Goal: Complete application form: Complete application form

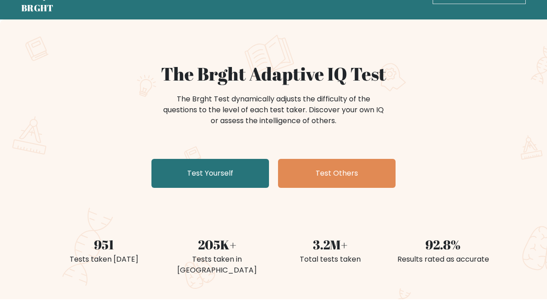
scroll to position [33, 0]
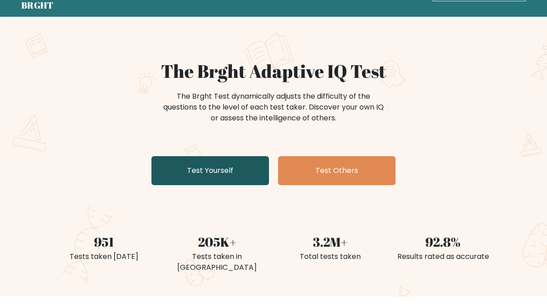
click at [220, 169] on link "Test Yourself" at bounding box center [211, 170] width 118 height 29
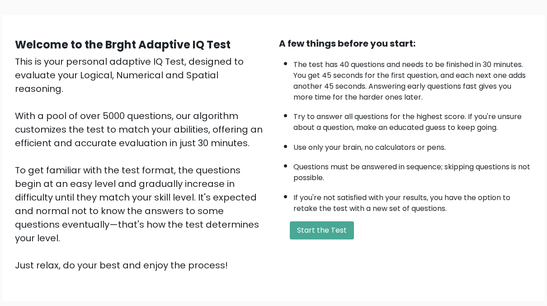
scroll to position [57, 0]
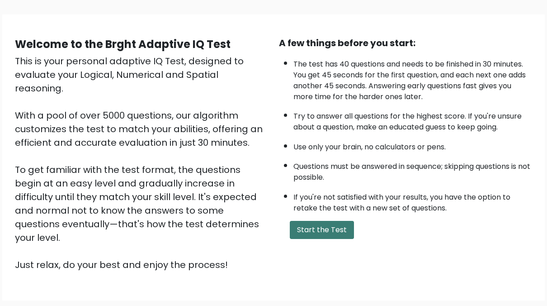
click at [318, 228] on button "Start the Test" at bounding box center [322, 230] width 64 height 18
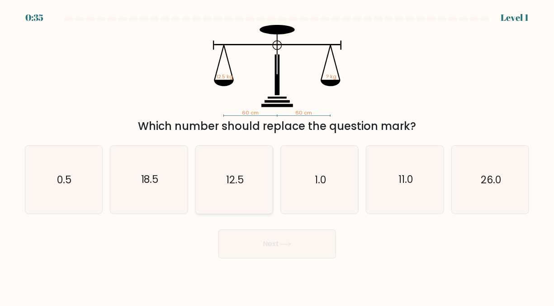
click at [255, 189] on icon "12.5" at bounding box center [234, 180] width 68 height 68
click at [277, 155] on input "c. 12.5" at bounding box center [277, 154] width 0 height 2
radio input "true"
click at [291, 238] on button "Next" at bounding box center [277, 243] width 118 height 29
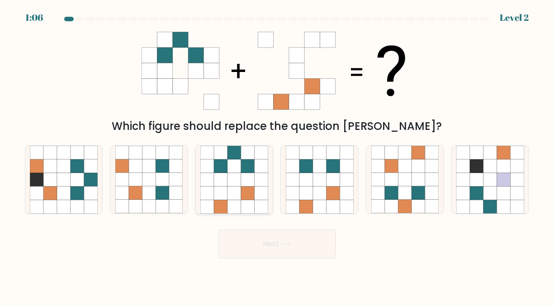
click at [229, 193] on icon at bounding box center [235, 193] width 14 height 14
click at [277, 155] on input "c." at bounding box center [277, 154] width 0 height 2
radio input "true"
click at [314, 235] on button "Next" at bounding box center [277, 243] width 118 height 29
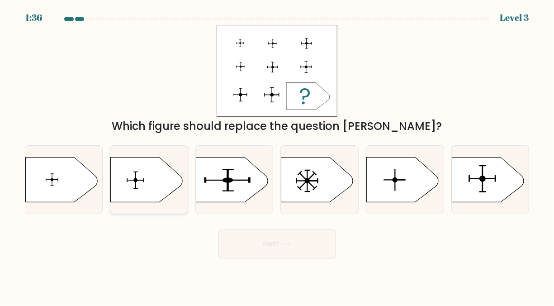
click at [138, 176] on icon at bounding box center [147, 179] width 72 height 45
click at [277, 155] on input "b." at bounding box center [277, 154] width 0 height 2
radio input "true"
click at [276, 235] on button "Next" at bounding box center [277, 243] width 118 height 29
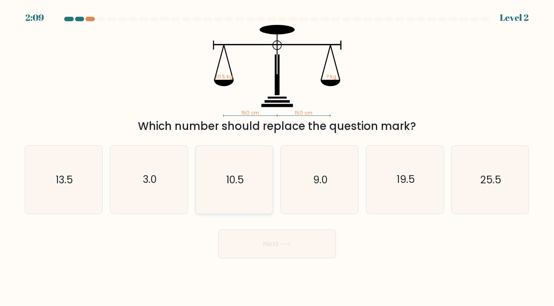
click at [221, 190] on icon "10.5" at bounding box center [234, 180] width 68 height 68
click at [277, 155] on input "c. 10.5" at bounding box center [277, 154] width 0 height 2
radio input "true"
click at [285, 256] on button "Next" at bounding box center [277, 243] width 118 height 29
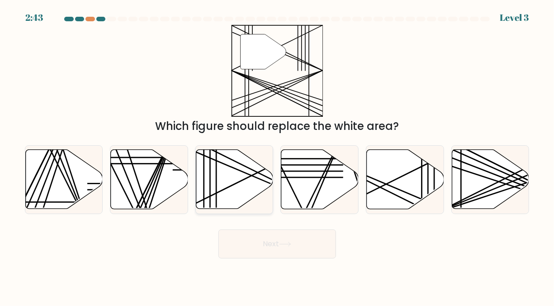
click at [225, 179] on icon at bounding box center [234, 179] width 77 height 59
click at [277, 155] on input "c." at bounding box center [277, 154] width 0 height 2
radio input "true"
click at [263, 245] on button "Next" at bounding box center [277, 243] width 118 height 29
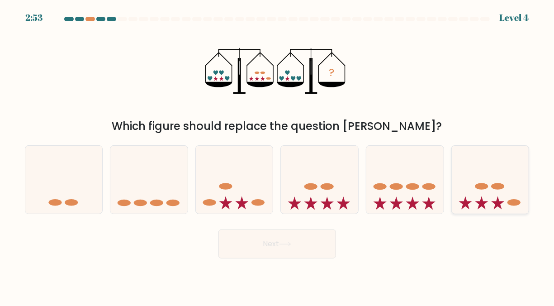
click at [494, 185] on ellipse at bounding box center [497, 186] width 13 height 7
click at [278, 155] on input "f." at bounding box center [277, 154] width 0 height 2
radio input "true"
click at [241, 192] on icon at bounding box center [234, 179] width 77 height 64
click at [277, 155] on input "c." at bounding box center [277, 154] width 0 height 2
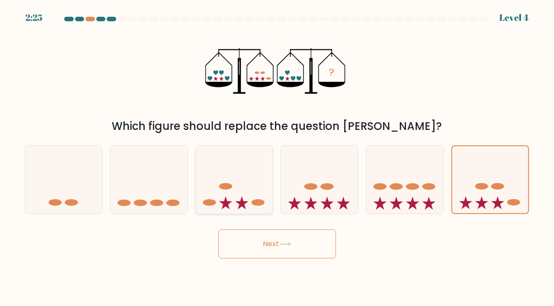
radio input "true"
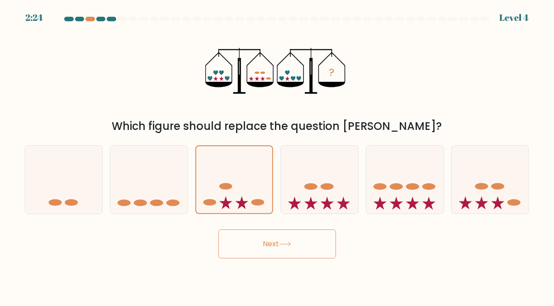
click at [272, 244] on button "Next" at bounding box center [277, 243] width 118 height 29
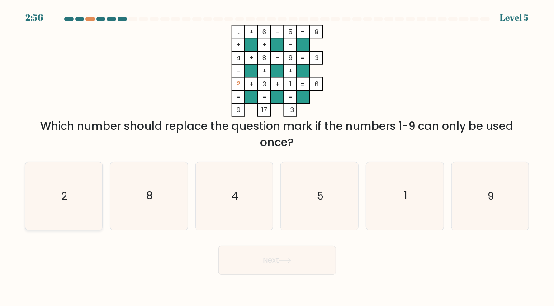
click at [75, 185] on icon "2" at bounding box center [64, 196] width 68 height 68
click at [277, 155] on input "a. 2" at bounding box center [277, 154] width 0 height 2
radio input "true"
click at [279, 257] on button "Next" at bounding box center [277, 260] width 118 height 29
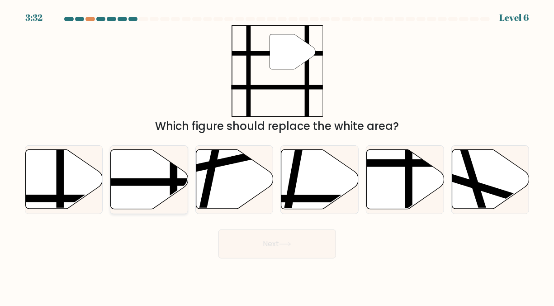
click at [130, 182] on line at bounding box center [124, 182] width 156 height 0
click at [277, 155] on input "b." at bounding box center [277, 154] width 0 height 2
radio input "true"
click at [246, 252] on button "Next" at bounding box center [277, 243] width 118 height 29
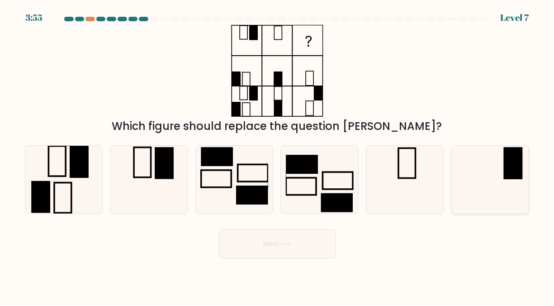
click at [527, 167] on div at bounding box center [490, 179] width 78 height 69
click at [278, 155] on input "f." at bounding box center [277, 154] width 0 height 2
radio input "true"
click at [300, 243] on button "Next" at bounding box center [277, 243] width 118 height 29
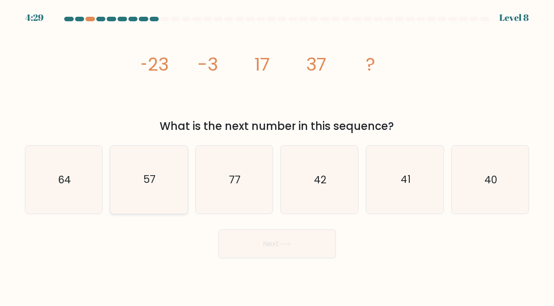
click at [148, 182] on text "57" at bounding box center [149, 179] width 12 height 14
click at [277, 155] on input "b. 57" at bounding box center [277, 154] width 0 height 2
radio input "true"
click at [244, 237] on button "Next" at bounding box center [277, 243] width 118 height 29
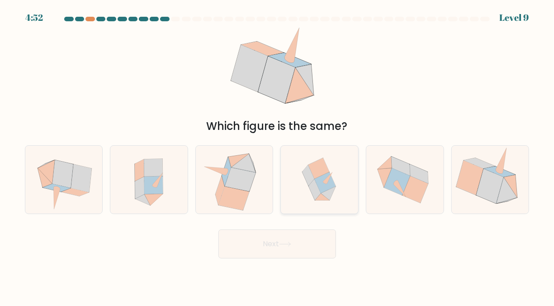
click at [334, 180] on icon at bounding box center [319, 180] width 66 height 68
click at [278, 155] on input "d." at bounding box center [277, 154] width 0 height 2
radio input "true"
click at [320, 237] on button "Next" at bounding box center [277, 243] width 118 height 29
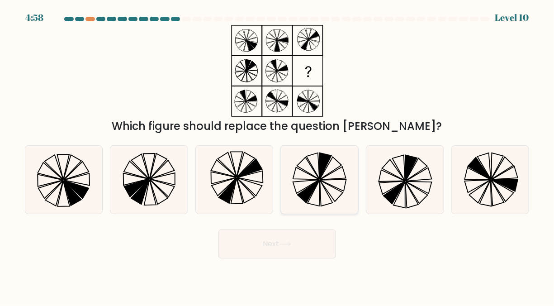
click at [312, 190] on icon at bounding box center [309, 191] width 22 height 23
click at [278, 155] on input "d." at bounding box center [277, 154] width 0 height 2
radio input "true"
click at [316, 237] on button "Next" at bounding box center [277, 243] width 118 height 29
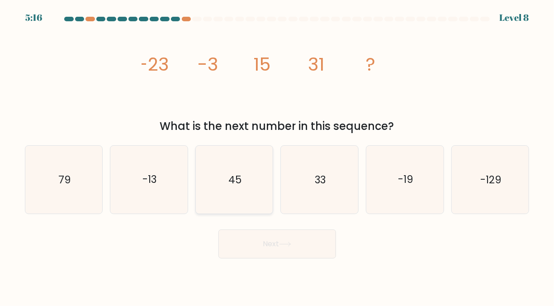
click at [226, 179] on icon "45" at bounding box center [234, 180] width 68 height 68
click at [277, 155] on input "c. 45" at bounding box center [277, 154] width 0 height 2
radio input "true"
click at [273, 240] on button "Next" at bounding box center [277, 243] width 118 height 29
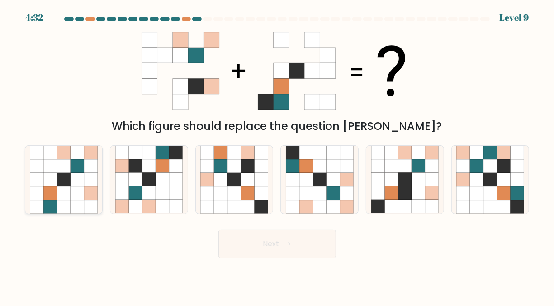
click at [78, 186] on icon at bounding box center [78, 193] width 14 height 14
click at [277, 155] on input "a." at bounding box center [277, 154] width 0 height 2
radio input "true"
click at [388, 188] on icon at bounding box center [392, 193] width 14 height 14
click at [278, 155] on input "e." at bounding box center [277, 154] width 0 height 2
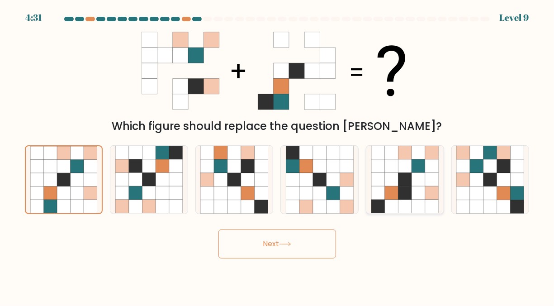
radio input "true"
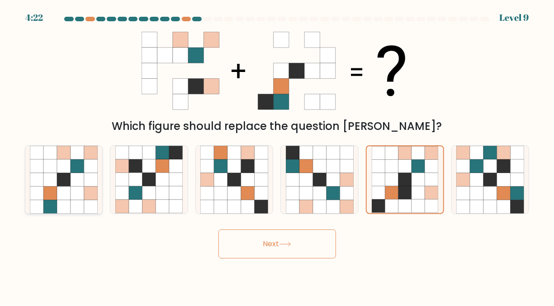
click at [78, 186] on icon at bounding box center [78, 180] width 14 height 14
click at [277, 155] on input "a." at bounding box center [277, 154] width 0 height 2
radio input "true"
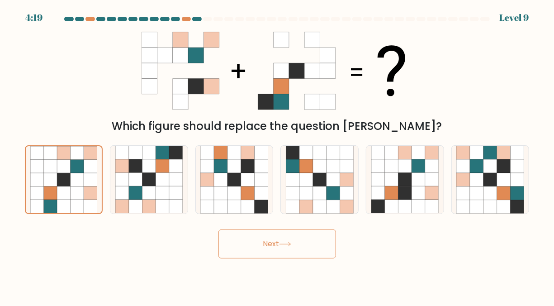
click at [256, 234] on button "Next" at bounding box center [277, 243] width 118 height 29
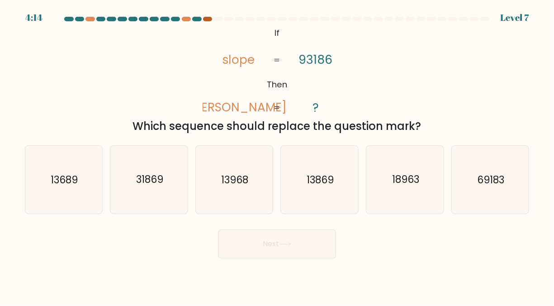
click at [208, 18] on div at bounding box center [207, 19] width 9 height 5
click at [205, 19] on div at bounding box center [207, 19] width 9 height 5
click at [409, 195] on icon "18963" at bounding box center [405, 180] width 68 height 68
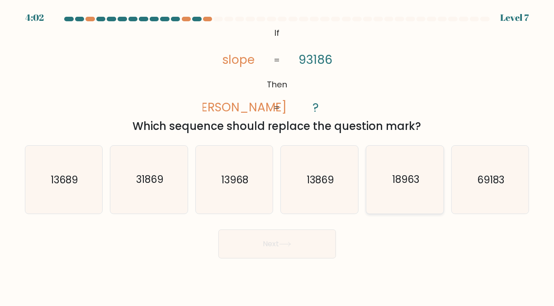
click at [278, 155] on input "e. 18963" at bounding box center [277, 154] width 0 height 2
radio input "true"
click at [311, 244] on button "Next" at bounding box center [277, 243] width 118 height 29
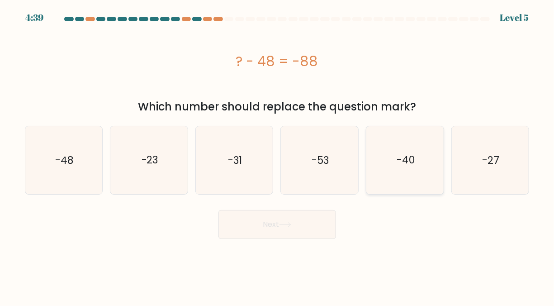
click at [423, 163] on icon "-40" at bounding box center [405, 160] width 68 height 68
click at [278, 155] on input "e. -40" at bounding box center [277, 154] width 0 height 2
radio input "true"
click at [265, 231] on button "Next" at bounding box center [277, 224] width 118 height 29
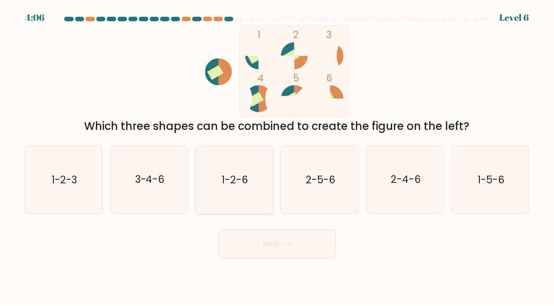
click at [236, 178] on text "1-2-6" at bounding box center [235, 179] width 26 height 14
click at [277, 155] on input "c. 1-2-6" at bounding box center [277, 154] width 0 height 2
radio input "true"
click at [234, 252] on button "Next" at bounding box center [277, 243] width 118 height 29
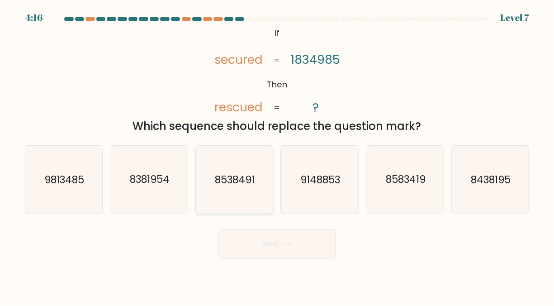
click at [244, 185] on text "8538491" at bounding box center [235, 179] width 40 height 14
click at [277, 155] on input "c. 8538491" at bounding box center [277, 154] width 0 height 2
radio input "true"
click at [248, 233] on button "Next" at bounding box center [277, 243] width 118 height 29
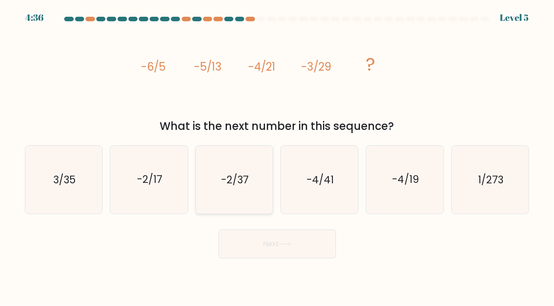
click at [233, 187] on icon "-2/37" at bounding box center [234, 180] width 68 height 68
click at [277, 155] on input "c. -2/37" at bounding box center [277, 154] width 0 height 2
radio input "true"
click at [232, 237] on button "Next" at bounding box center [277, 243] width 118 height 29
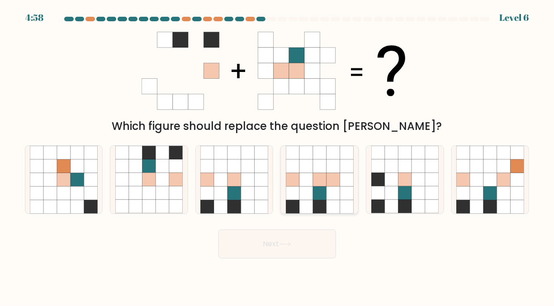
click at [313, 201] on icon at bounding box center [320, 207] width 14 height 14
click at [278, 155] on input "d." at bounding box center [277, 154] width 0 height 2
radio input "true"
click at [293, 247] on button "Next" at bounding box center [277, 243] width 118 height 29
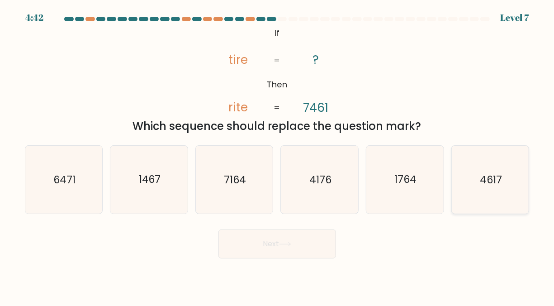
click at [484, 179] on text "4617" at bounding box center [491, 179] width 22 height 14
click at [278, 155] on input "f. 4617" at bounding box center [277, 154] width 0 height 2
radio input "true"
click at [326, 250] on button "Next" at bounding box center [277, 243] width 118 height 29
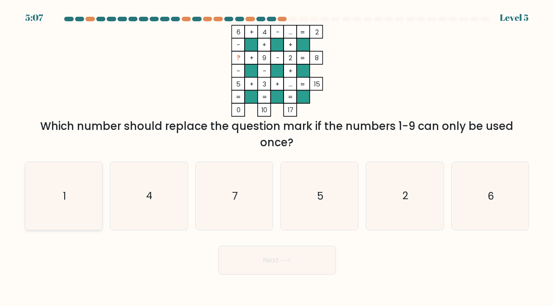
click at [85, 180] on icon "1" at bounding box center [64, 196] width 68 height 68
click at [277, 155] on input "a. 1" at bounding box center [277, 154] width 0 height 2
radio input "true"
click at [244, 267] on button "Next" at bounding box center [277, 260] width 118 height 29
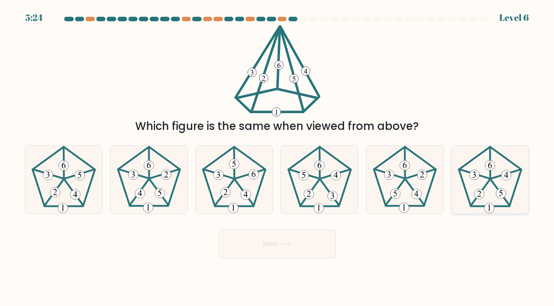
click at [484, 191] on icon at bounding box center [490, 180] width 68 height 68
click at [278, 155] on input "f." at bounding box center [277, 154] width 0 height 2
radio input "true"
click at [287, 245] on icon at bounding box center [285, 244] width 12 height 5
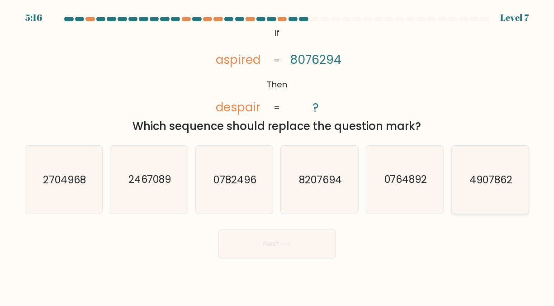
click at [496, 185] on text "4907862" at bounding box center [491, 179] width 43 height 14
click at [278, 155] on input "f. 4907862" at bounding box center [277, 154] width 0 height 2
radio input "true"
click at [315, 242] on button "Next" at bounding box center [277, 243] width 118 height 29
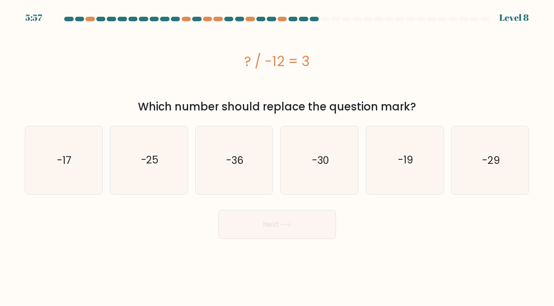
click at [315, 242] on body "5:57 Level 8 a." at bounding box center [277, 153] width 554 height 306
click at [227, 179] on icon "-36" at bounding box center [234, 160] width 68 height 68
click at [277, 155] on input "c. -36" at bounding box center [277, 154] width 0 height 2
radio input "true"
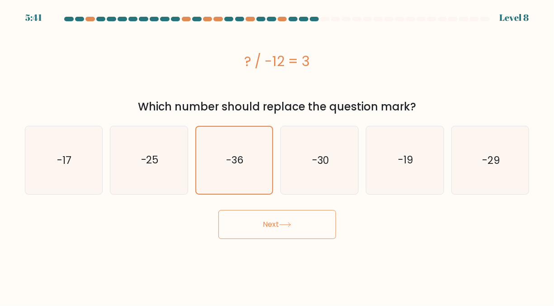
click at [260, 223] on button "Next" at bounding box center [277, 224] width 118 height 29
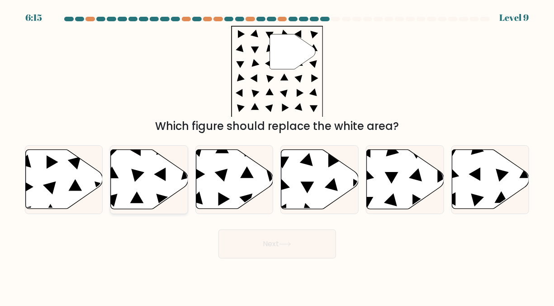
click at [158, 176] on icon at bounding box center [160, 174] width 12 height 14
click at [277, 155] on input "b." at bounding box center [277, 154] width 0 height 2
radio input "true"
click at [271, 240] on button "Next" at bounding box center [277, 243] width 118 height 29
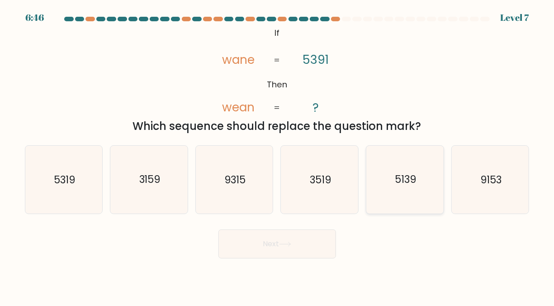
click at [404, 168] on icon "5139" at bounding box center [405, 180] width 68 height 68
click at [278, 155] on input "e. 5139" at bounding box center [277, 154] width 0 height 2
radio input "true"
click at [289, 253] on button "Next" at bounding box center [277, 243] width 118 height 29
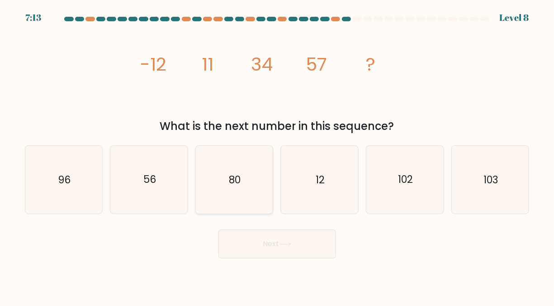
click at [232, 161] on icon "80" at bounding box center [234, 180] width 68 height 68
click at [277, 155] on input "c. 80" at bounding box center [277, 154] width 0 height 2
radio input "true"
click at [281, 260] on body "7:12 Level 8" at bounding box center [277, 153] width 554 height 306
click at [279, 256] on button "Next" at bounding box center [277, 243] width 118 height 29
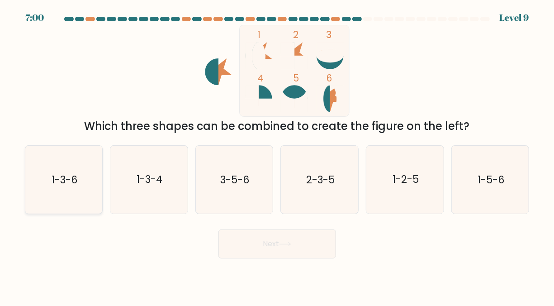
click at [71, 164] on icon "1-3-6" at bounding box center [64, 180] width 68 height 68
click at [277, 155] on input "a. 1-3-6" at bounding box center [277, 154] width 0 height 2
radio input "true"
click at [260, 252] on button "Next" at bounding box center [277, 243] width 118 height 29
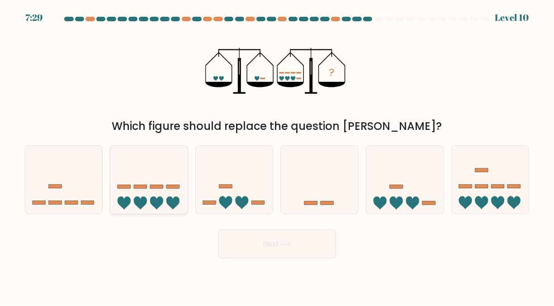
click at [151, 163] on icon at bounding box center [148, 179] width 77 height 64
click at [277, 155] on input "b." at bounding box center [277, 154] width 0 height 2
radio input "true"
click at [309, 252] on button "Next" at bounding box center [277, 243] width 118 height 29
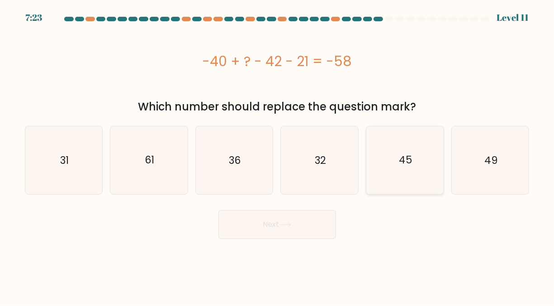
click at [409, 166] on text "45" at bounding box center [405, 160] width 13 height 14
click at [278, 155] on input "e. 45" at bounding box center [277, 154] width 0 height 2
radio input "true"
click at [304, 223] on button "Next" at bounding box center [277, 224] width 118 height 29
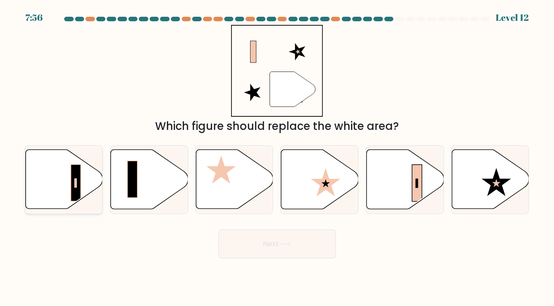
click at [33, 174] on icon at bounding box center [63, 179] width 77 height 59
click at [277, 155] on input "a." at bounding box center [277, 154] width 0 height 2
radio input "true"
click at [310, 244] on button "Next" at bounding box center [277, 243] width 118 height 29
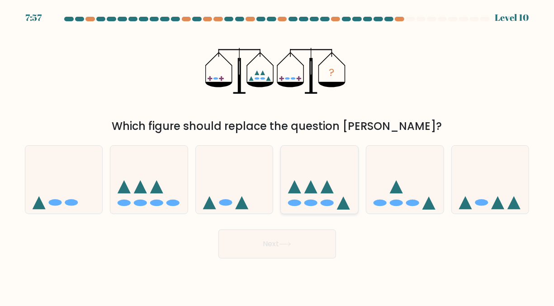
click at [314, 194] on icon at bounding box center [319, 179] width 77 height 64
click at [278, 155] on input "d." at bounding box center [277, 154] width 0 height 2
radio input "true"
click at [304, 238] on button "Next" at bounding box center [277, 243] width 118 height 29
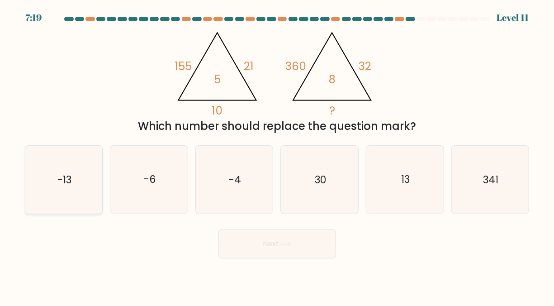
click at [82, 190] on icon "-13" at bounding box center [64, 180] width 68 height 68
click at [277, 155] on input "a. -13" at bounding box center [277, 154] width 0 height 2
radio input "true"
click at [375, 188] on icon "13" at bounding box center [405, 180] width 68 height 68
click at [278, 155] on input "e. 13" at bounding box center [277, 154] width 0 height 2
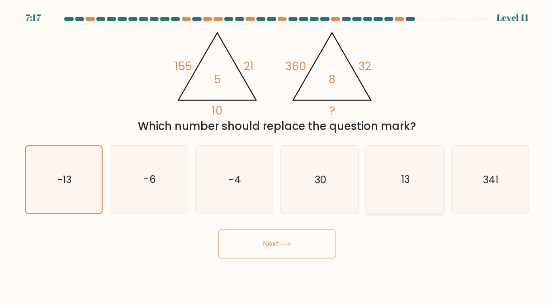
radio input "true"
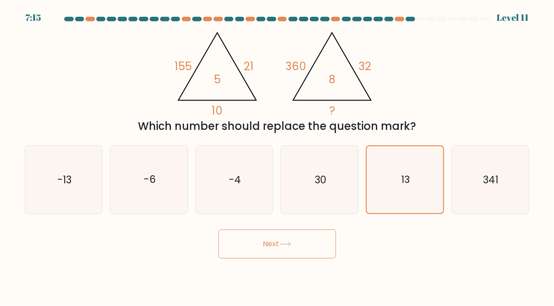
click at [296, 248] on button "Next" at bounding box center [277, 243] width 118 height 29
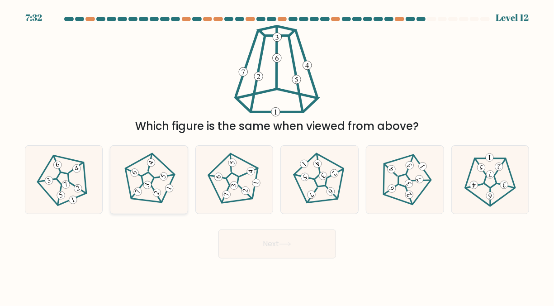
click at [148, 176] on icon at bounding box center [149, 179] width 54 height 54
click at [277, 155] on input "b." at bounding box center [277, 154] width 0 height 2
radio input "true"
click at [299, 244] on button "Next" at bounding box center [277, 243] width 118 height 29
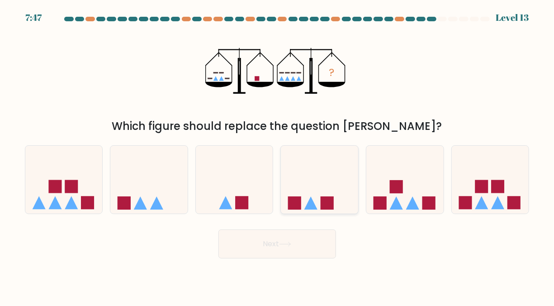
click at [301, 178] on icon at bounding box center [319, 179] width 77 height 64
click at [278, 155] on input "d." at bounding box center [277, 154] width 0 height 2
radio input "true"
click at [283, 251] on button "Next" at bounding box center [277, 243] width 118 height 29
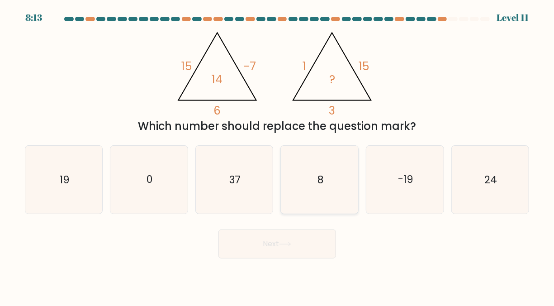
click at [306, 177] on icon "8" at bounding box center [320, 180] width 68 height 68
click at [278, 155] on input "d. 8" at bounding box center [277, 154] width 0 height 2
radio input "true"
click at [287, 243] on icon at bounding box center [285, 244] width 12 height 5
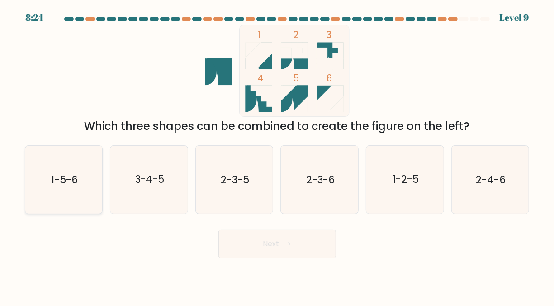
click at [63, 164] on icon "1-5-6" at bounding box center [64, 180] width 68 height 68
click at [277, 155] on input "a. 1-5-6" at bounding box center [277, 154] width 0 height 2
radio input "true"
click at [283, 241] on button "Next" at bounding box center [277, 243] width 118 height 29
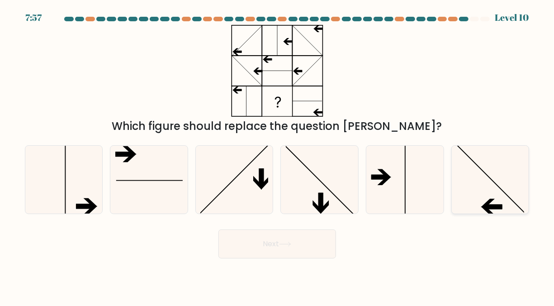
click at [494, 166] on icon at bounding box center [490, 180] width 68 height 68
click at [278, 155] on input "f." at bounding box center [277, 154] width 0 height 2
radio input "true"
click at [304, 249] on button "Next" at bounding box center [277, 243] width 118 height 29
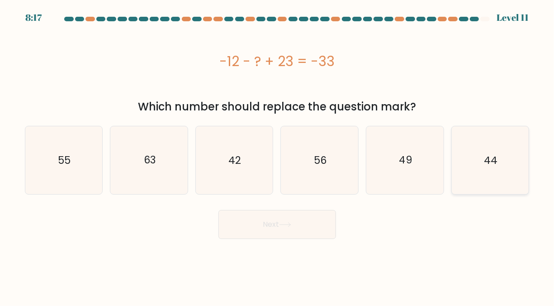
click at [490, 159] on text "44" at bounding box center [491, 160] width 14 height 14
click at [278, 155] on input "f. 44" at bounding box center [277, 154] width 0 height 2
radio input "true"
click at [318, 219] on button "Next" at bounding box center [277, 224] width 118 height 29
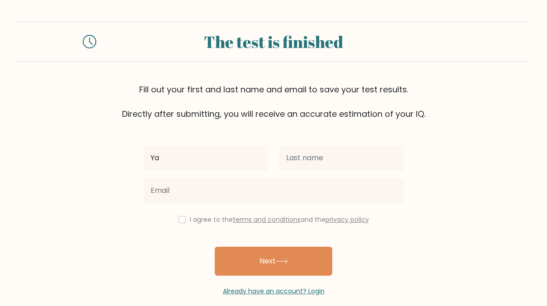
type input "Y"
type input "[PERSON_NAME]"
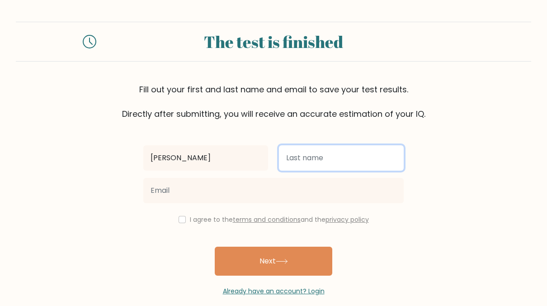
type input "[PERSON_NAME]"
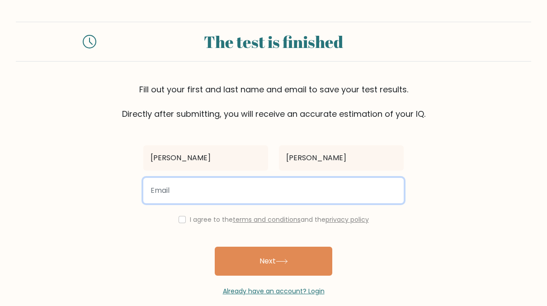
type input "[EMAIL_ADDRESS][DOMAIN_NAME]"
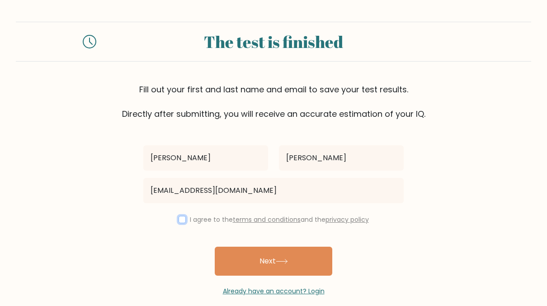
click at [180, 216] on input "checkbox" at bounding box center [182, 219] width 7 height 7
checkbox input "true"
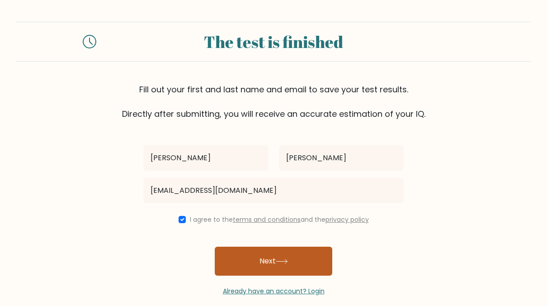
click at [260, 264] on button "Next" at bounding box center [274, 261] width 118 height 29
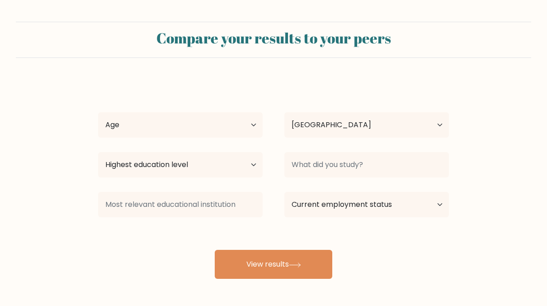
select select "PH"
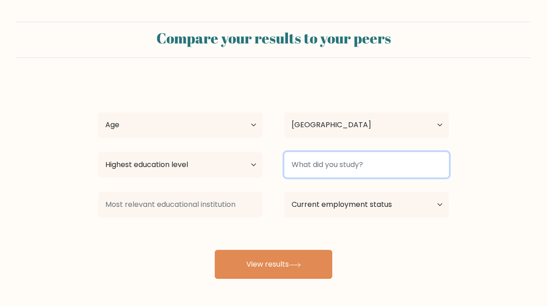
click at [361, 166] on input at bounding box center [367, 164] width 165 height 25
type input "b"
type input "C"
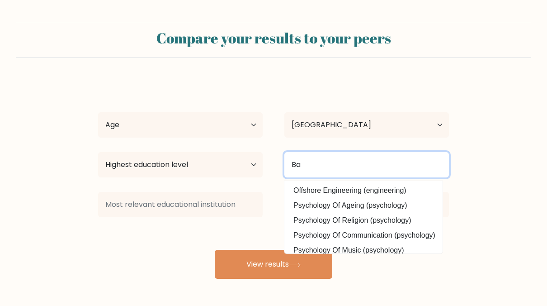
type input "B"
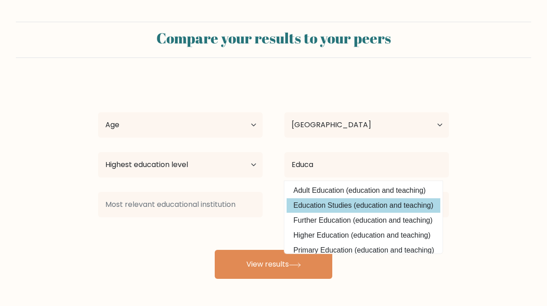
click at [355, 206] on div "[PERSON_NAME] Age Under [DEMOGRAPHIC_DATA] [DEMOGRAPHIC_DATA] [DEMOGRAPHIC_DATA…" at bounding box center [274, 179] width 362 height 199
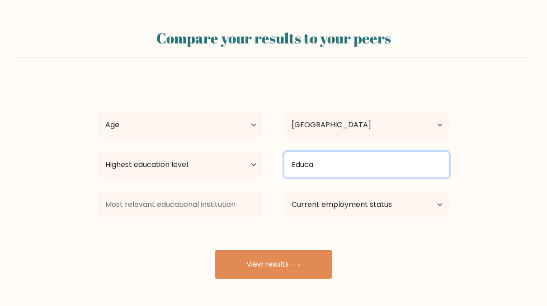
click at [336, 166] on input "Educa" at bounding box center [367, 164] width 165 height 25
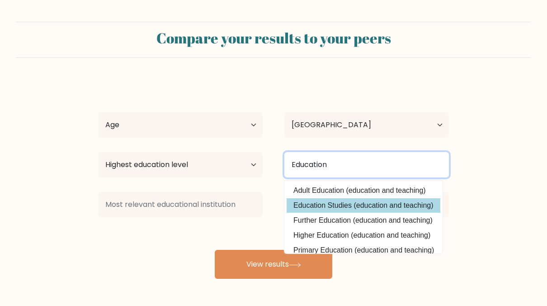
type input "Education"
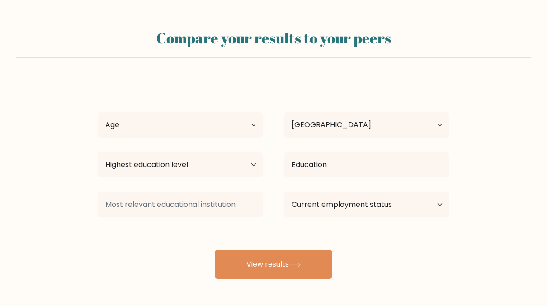
click at [354, 206] on div "[PERSON_NAME] Age Under [DEMOGRAPHIC_DATA] [DEMOGRAPHIC_DATA] [DEMOGRAPHIC_DATA…" at bounding box center [274, 179] width 362 height 199
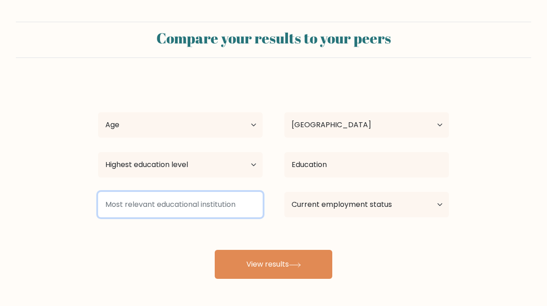
click at [189, 207] on input at bounding box center [180, 204] width 165 height 25
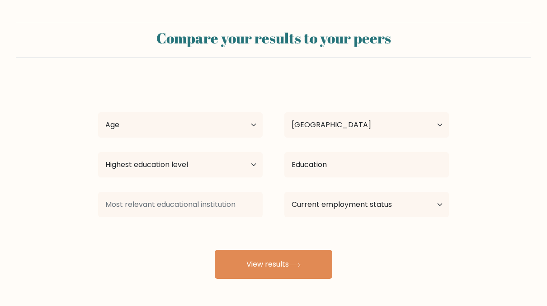
click at [293, 279] on div "Compare your results to your peers [PERSON_NAME] Age Under [DEMOGRAPHIC_DATA] […" at bounding box center [273, 171] width 547 height 343
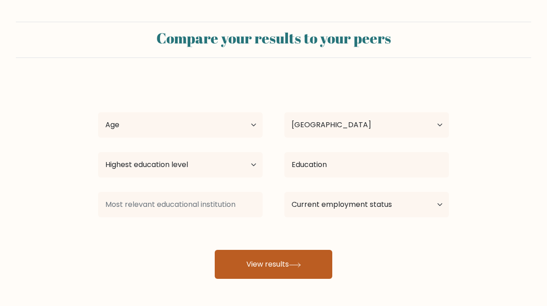
click at [293, 274] on button "View results" at bounding box center [274, 264] width 118 height 29
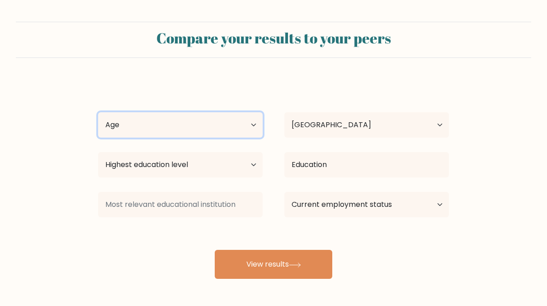
click at [209, 119] on select "Age Under [DEMOGRAPHIC_DATA] [DEMOGRAPHIC_DATA] [DEMOGRAPHIC_DATA] [DEMOGRAPHIC…" at bounding box center [180, 124] width 165 height 25
select select "18_24"
click at [98, 112] on select "Age Under [DEMOGRAPHIC_DATA] [DEMOGRAPHIC_DATA] [DEMOGRAPHIC_DATA] [DEMOGRAPHIC…" at bounding box center [180, 124] width 165 height 25
click at [190, 128] on select "Age Under [DEMOGRAPHIC_DATA] [DEMOGRAPHIC_DATA] [DEMOGRAPHIC_DATA] [DEMOGRAPHIC…" at bounding box center [180, 124] width 165 height 25
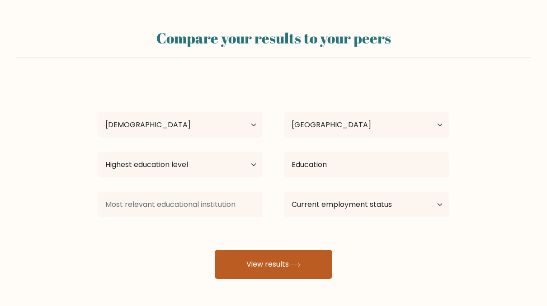
click at [277, 265] on button "View results" at bounding box center [274, 264] width 118 height 29
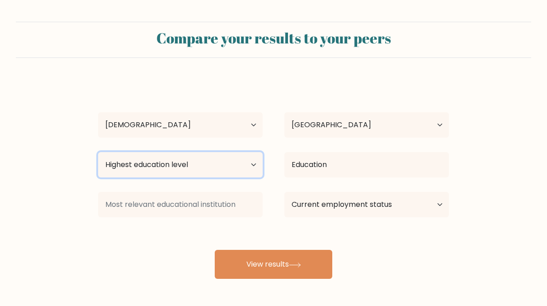
click at [206, 172] on select "Highest education level No schooling Primary Lower Secondary Upper Secondary Oc…" at bounding box center [180, 164] width 165 height 25
select select "bachelors_degree"
click at [98, 152] on select "Highest education level No schooling Primary Lower Secondary Upper Secondary Oc…" at bounding box center [180, 164] width 165 height 25
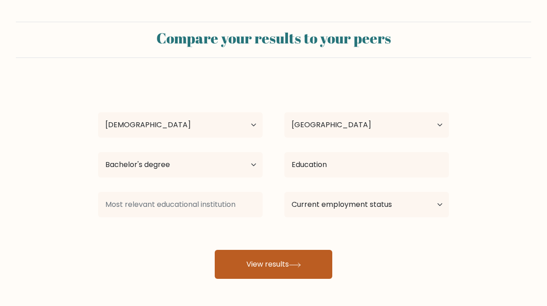
click at [247, 261] on button "View results" at bounding box center [274, 264] width 118 height 29
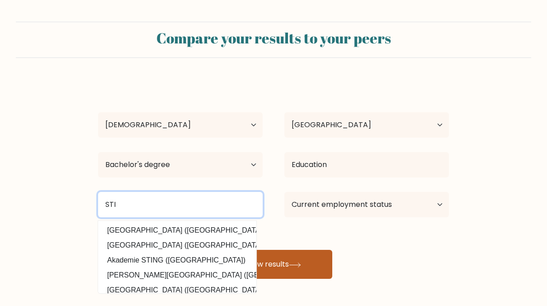
type input "STI"
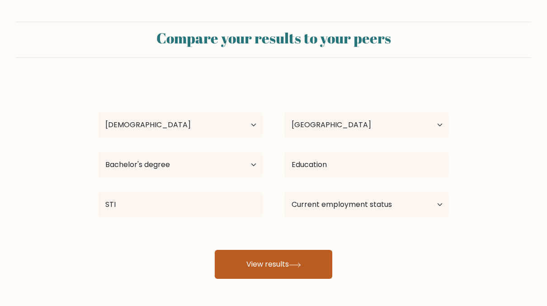
click at [305, 257] on button "View results" at bounding box center [274, 264] width 118 height 29
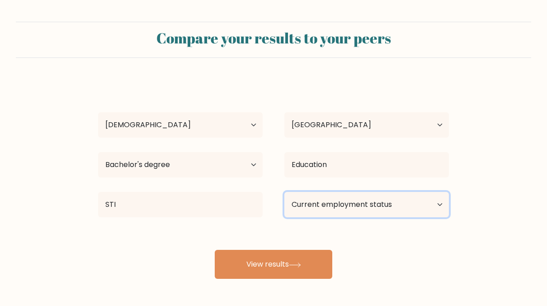
click at [367, 209] on select "Current employment status Employed Student Retired Other / prefer not to answer" at bounding box center [367, 204] width 165 height 25
select select "student"
click at [285, 192] on select "Current employment status Employed Student Retired Other / prefer not to answer" at bounding box center [367, 204] width 165 height 25
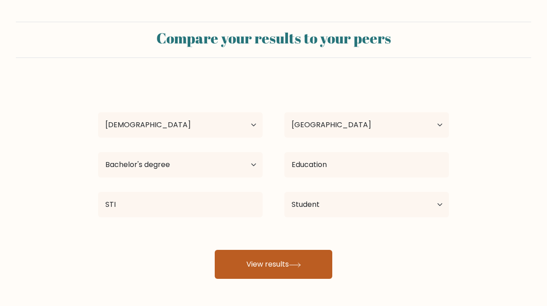
click at [269, 262] on button "View results" at bounding box center [274, 264] width 118 height 29
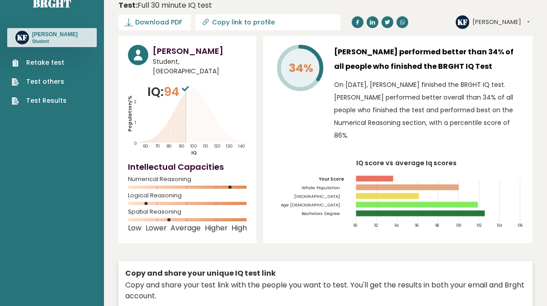
scroll to position [15, 0]
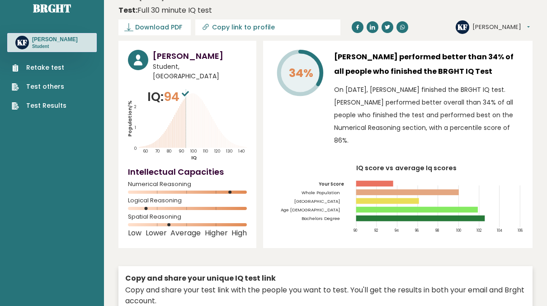
click at [263, 89] on div "[PERSON_NAME] Student, [GEOGRAPHIC_DATA] IQ: 94 Population/% IQ 0 1 2 60 70 80 …" at bounding box center [326, 205] width 414 height 329
